Goal: Submit feedback/report problem

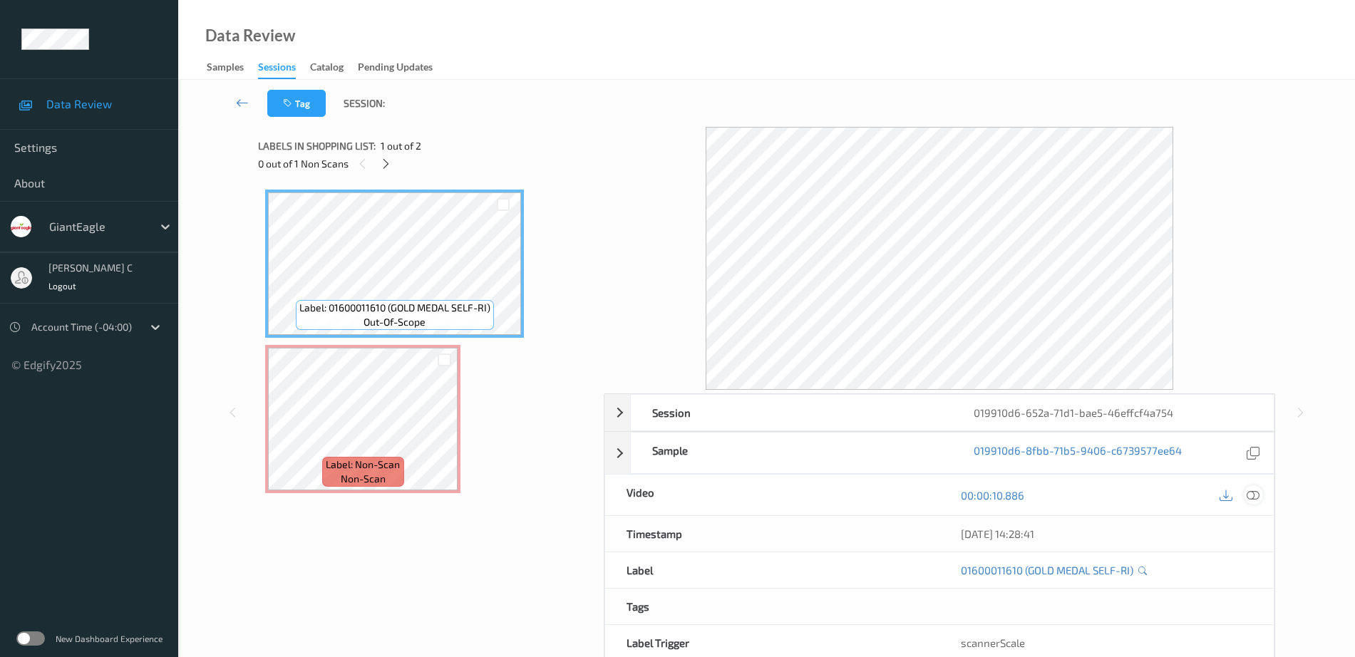
click at [1256, 491] on icon at bounding box center [1253, 495] width 13 height 13
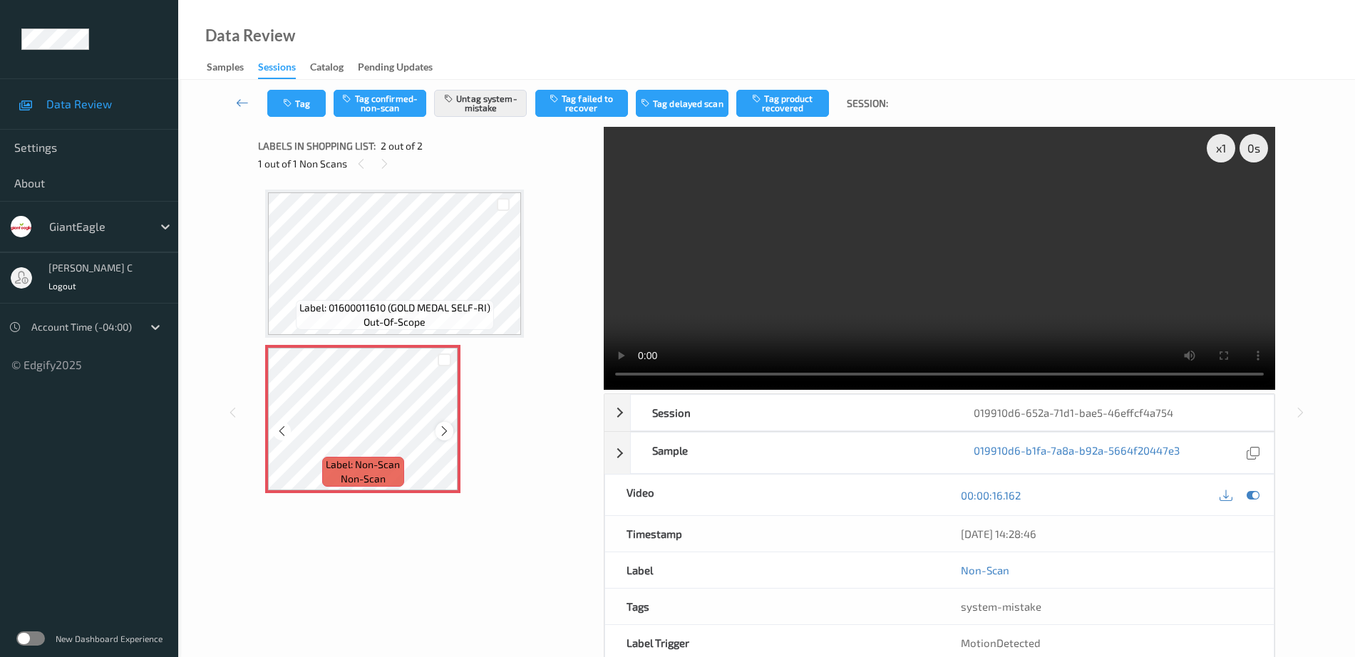
click at [440, 430] on icon at bounding box center [444, 431] width 12 height 13
click at [304, 98] on button "Tag" at bounding box center [296, 103] width 58 height 27
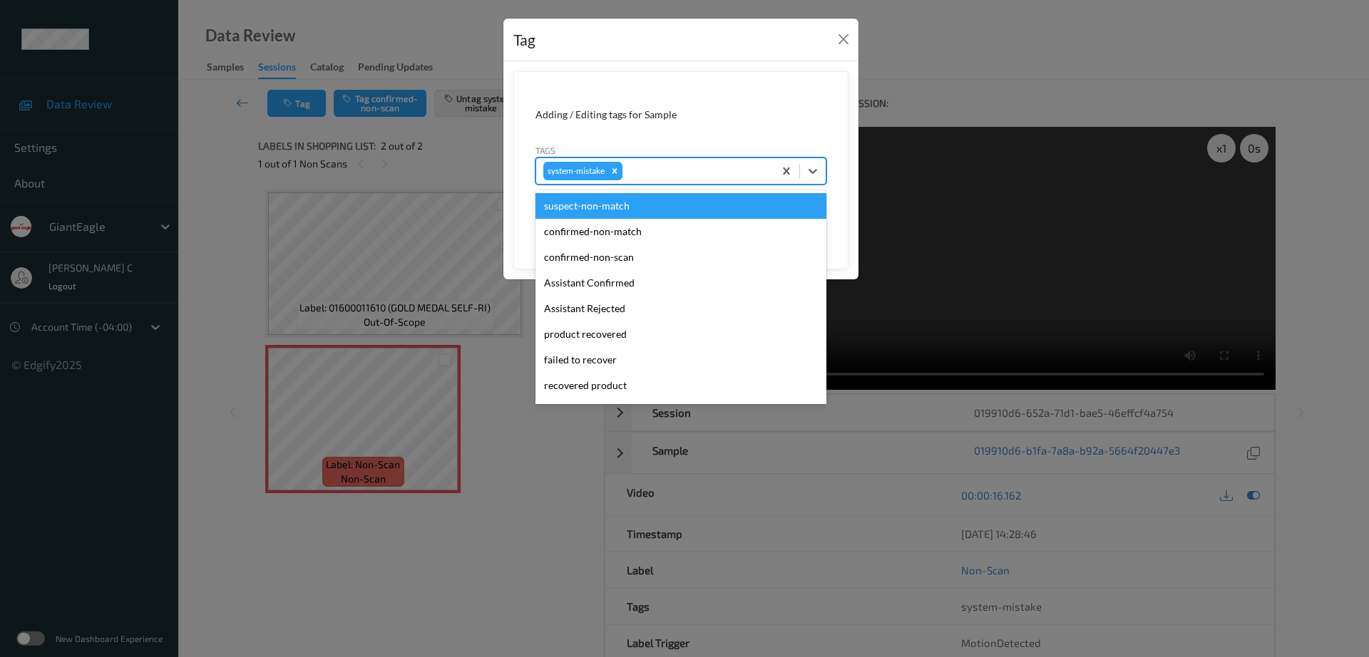
click at [655, 182] on div "system-mistake" at bounding box center [654, 171] width 237 height 24
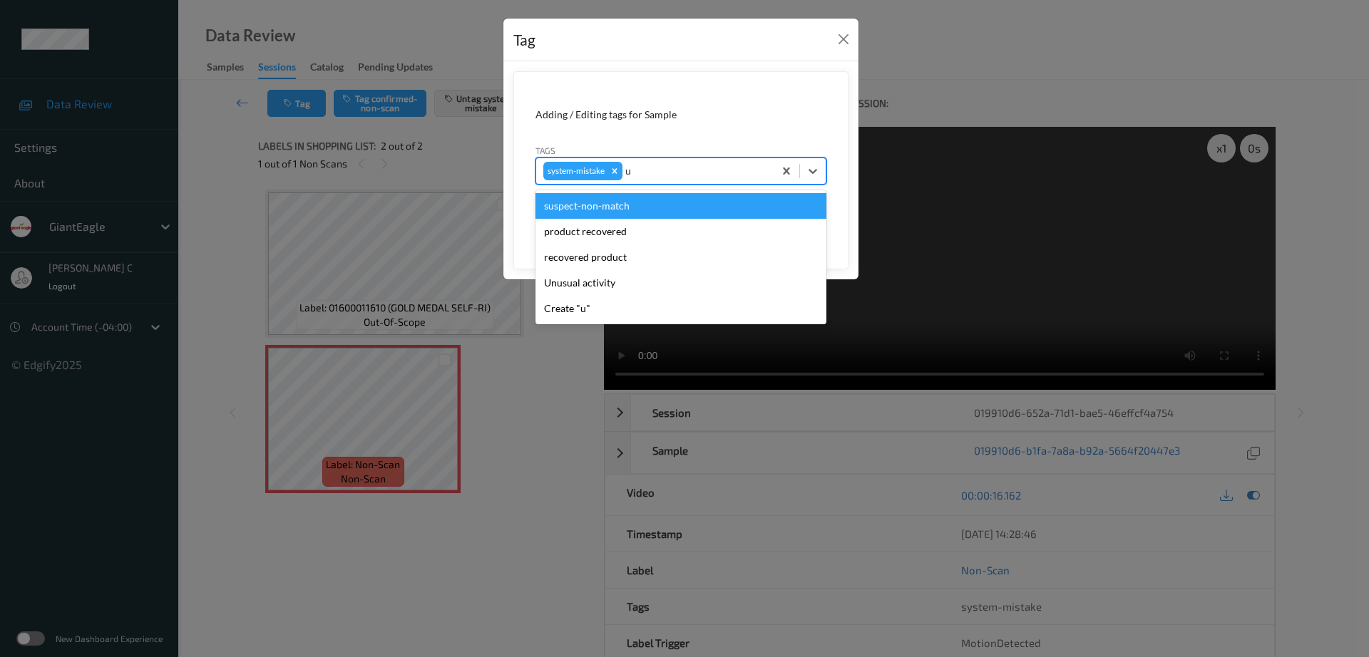
type input "un"
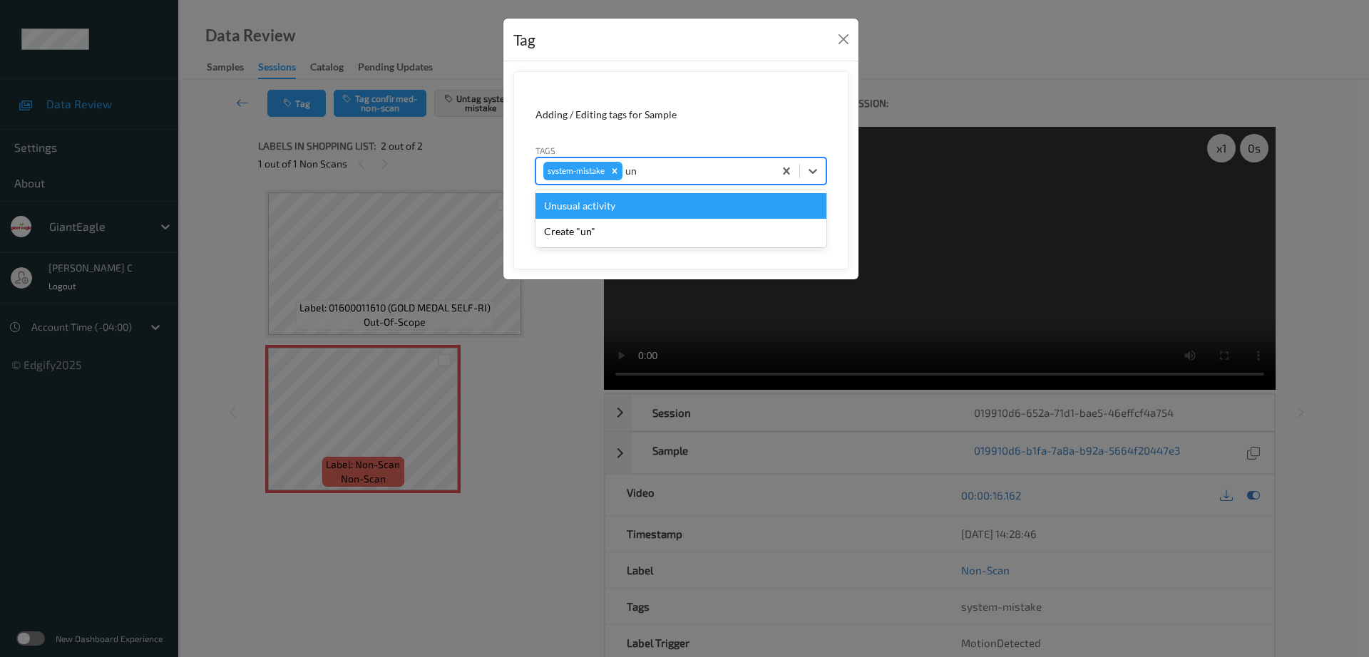
click at [580, 211] on div "Unusual activity" at bounding box center [680, 206] width 291 height 26
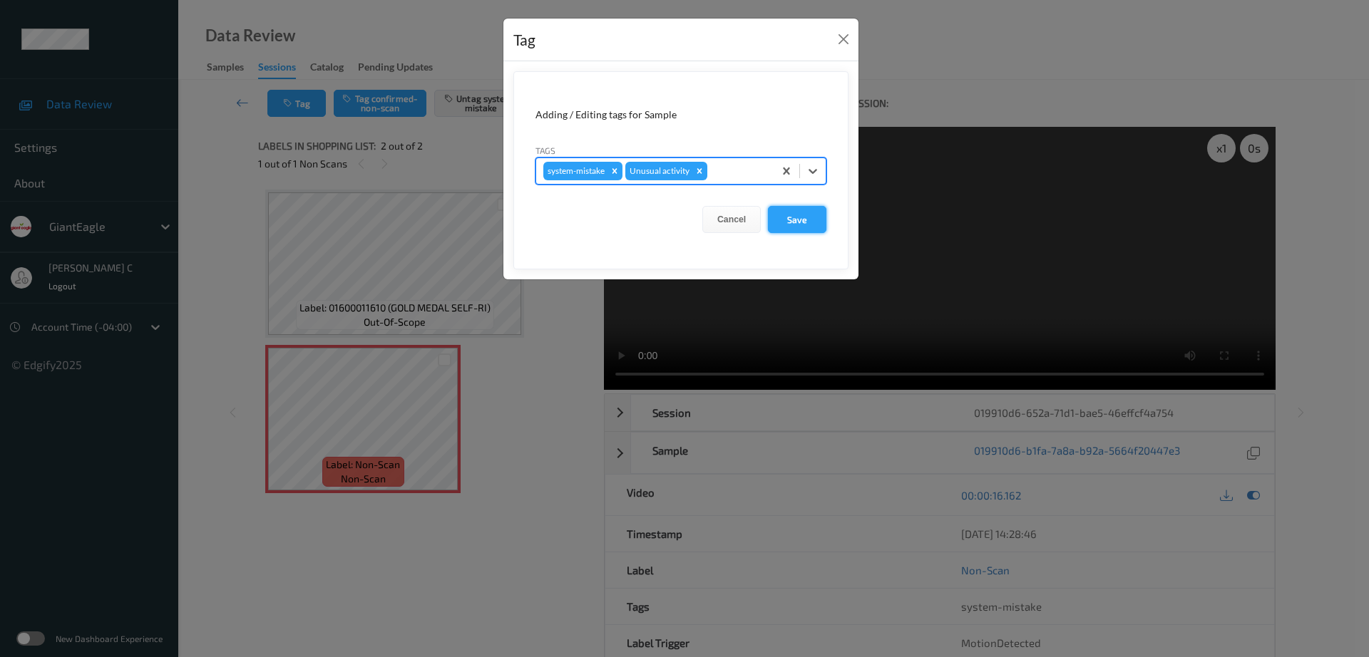
click at [795, 219] on button "Save" at bounding box center [797, 219] width 58 height 27
